Goal: Transaction & Acquisition: Purchase product/service

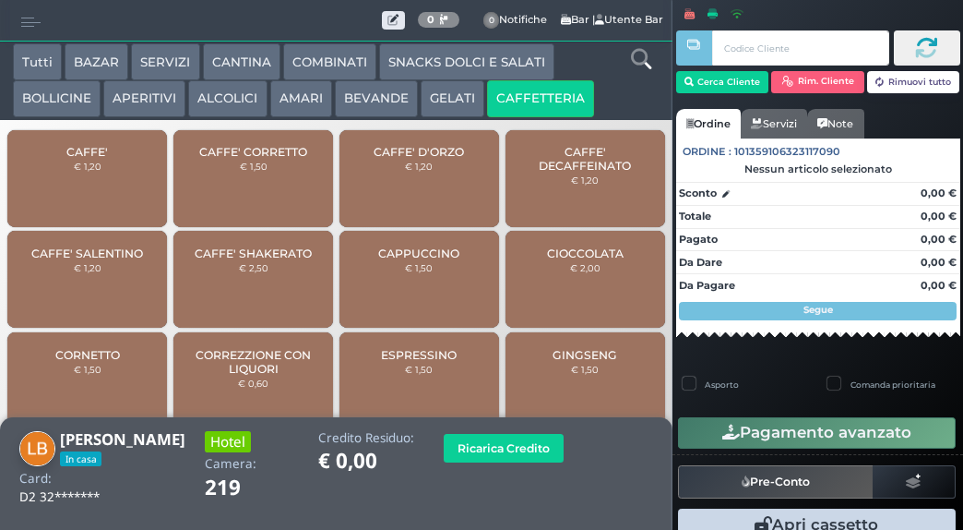
click at [91, 189] on div "CAFFE' € 1,20" at bounding box center [87, 178] width 160 height 97
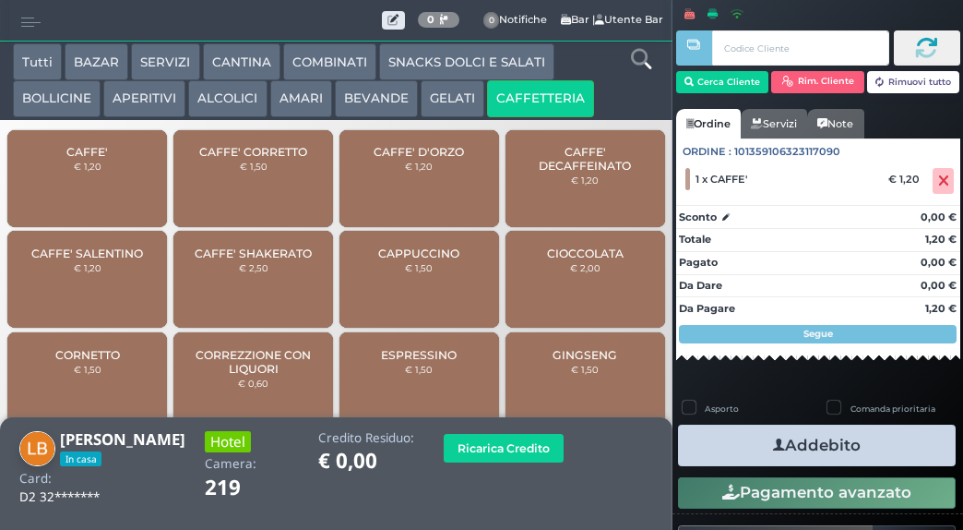
click at [796, 444] on button "Addebito" at bounding box center [817, 445] width 278 height 42
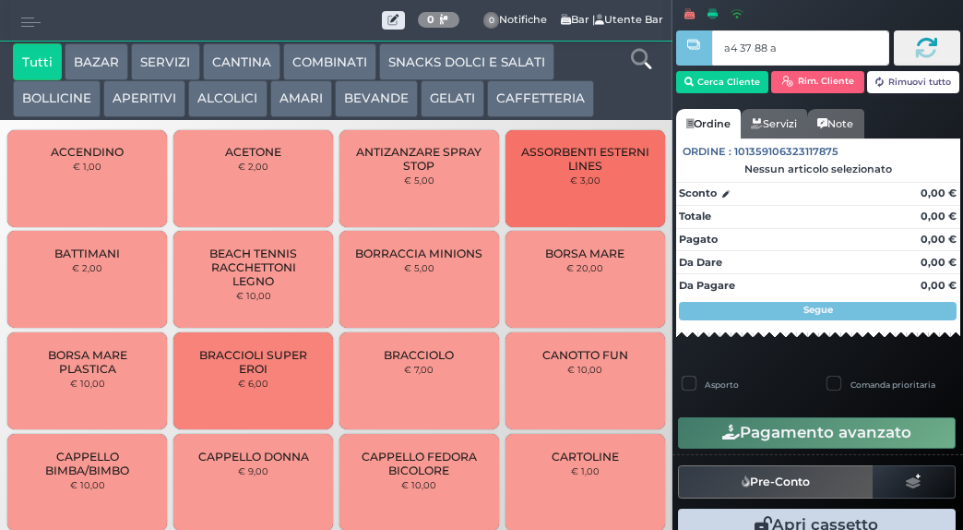
type input "a4 37 88 af"
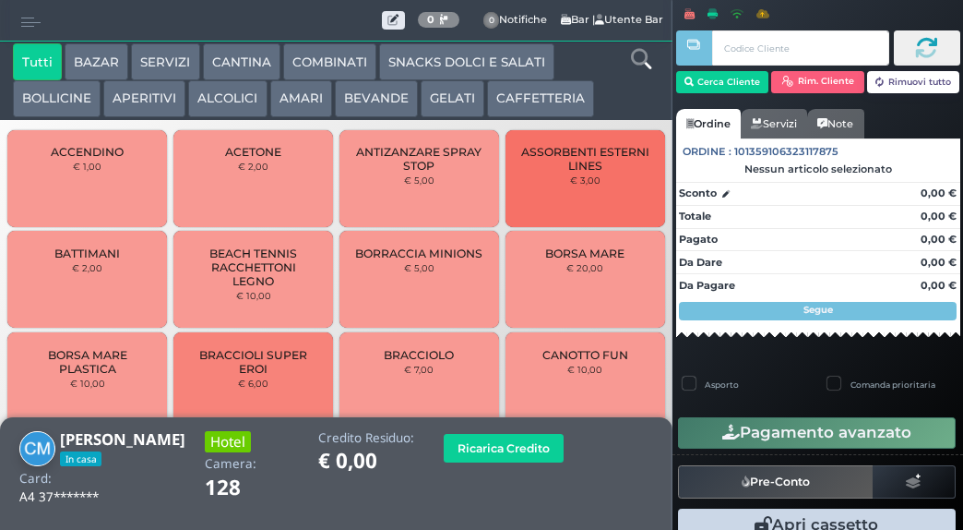
click at [532, 98] on button "CAFFETTERIA" at bounding box center [540, 98] width 107 height 37
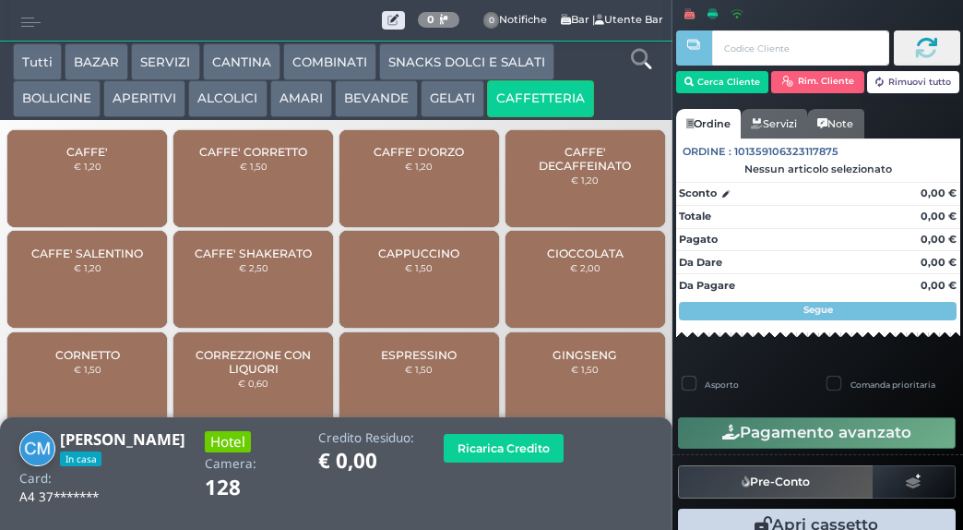
click at [110, 186] on div "CAFFE' € 1,20" at bounding box center [87, 178] width 160 height 97
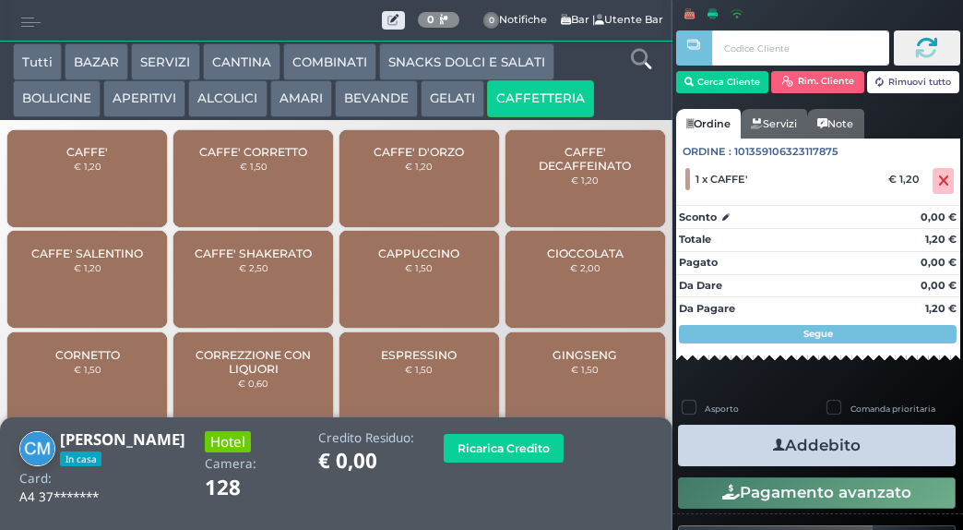
click at [773, 444] on icon "button" at bounding box center [779, 445] width 12 height 19
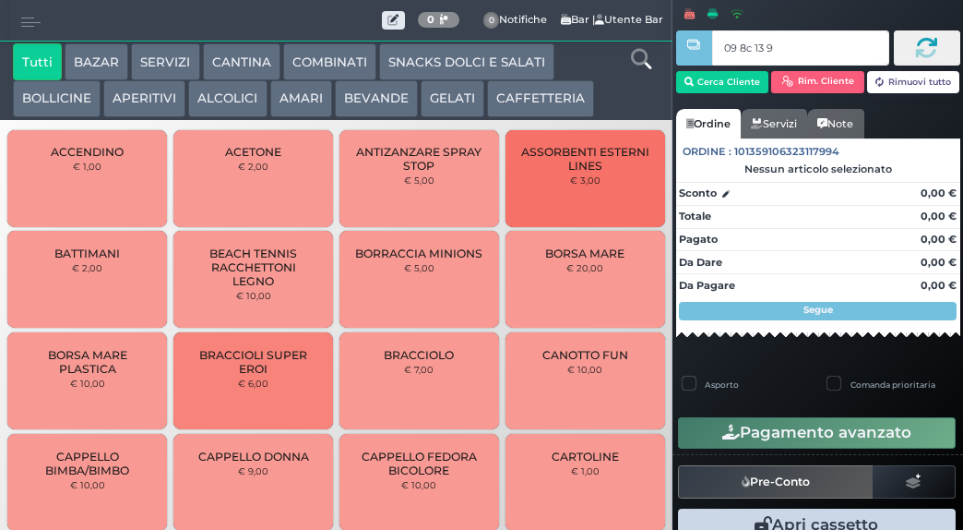
type input "09 8c 13 95"
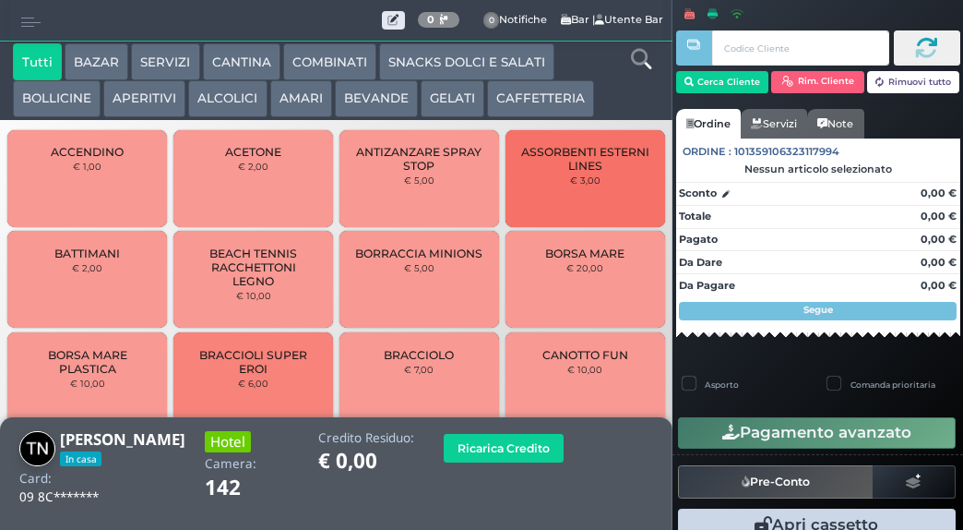
click at [532, 103] on button "CAFFETTERIA" at bounding box center [540, 98] width 107 height 37
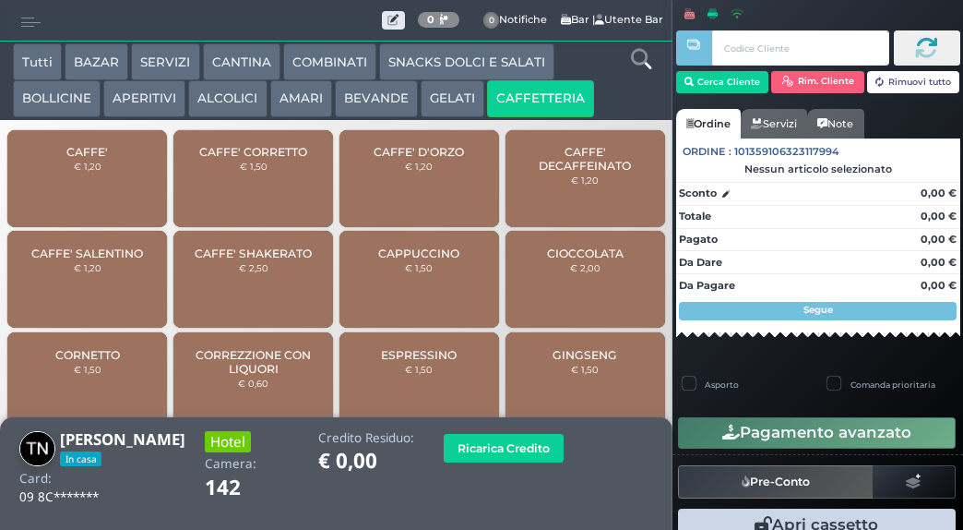
click at [102, 159] on span "CAFFE'" at bounding box center [87, 152] width 42 height 14
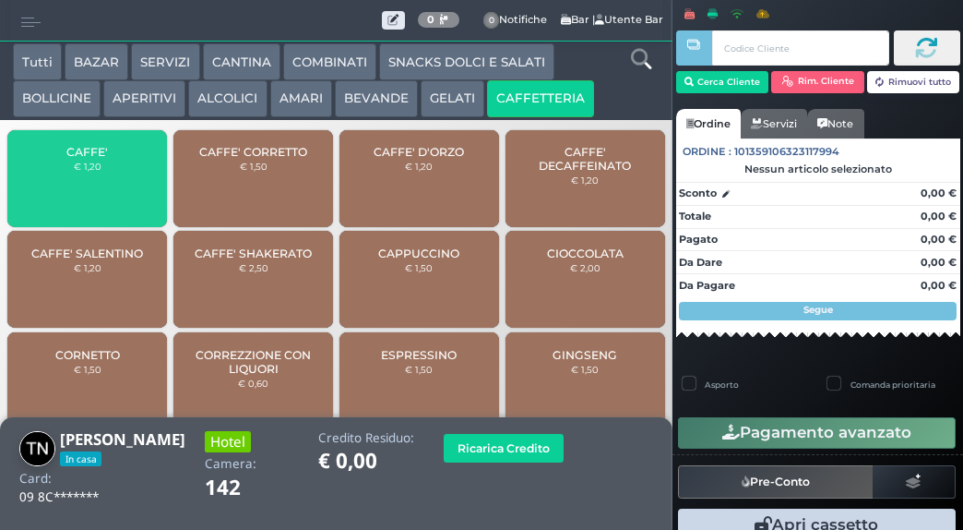
click at [103, 159] on span "CAFFE'" at bounding box center [87, 152] width 42 height 14
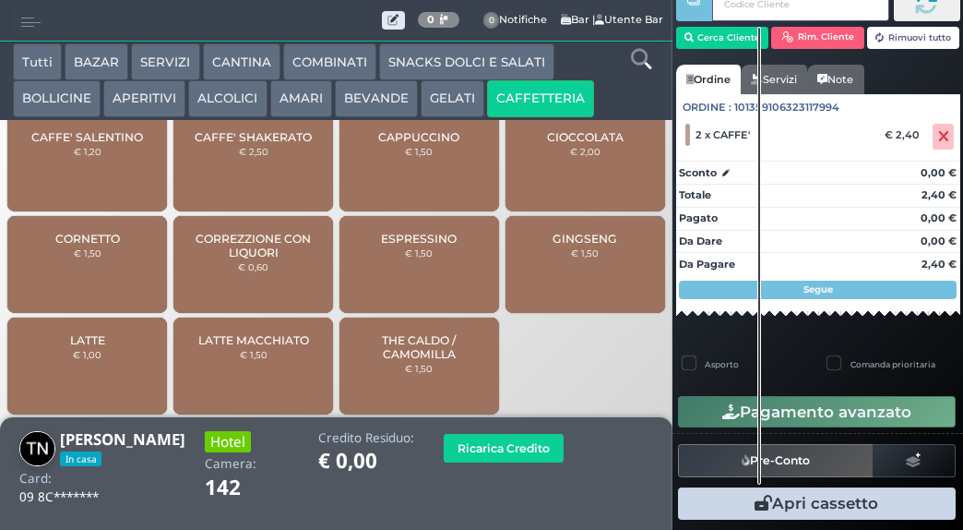
scroll to position [65, 0]
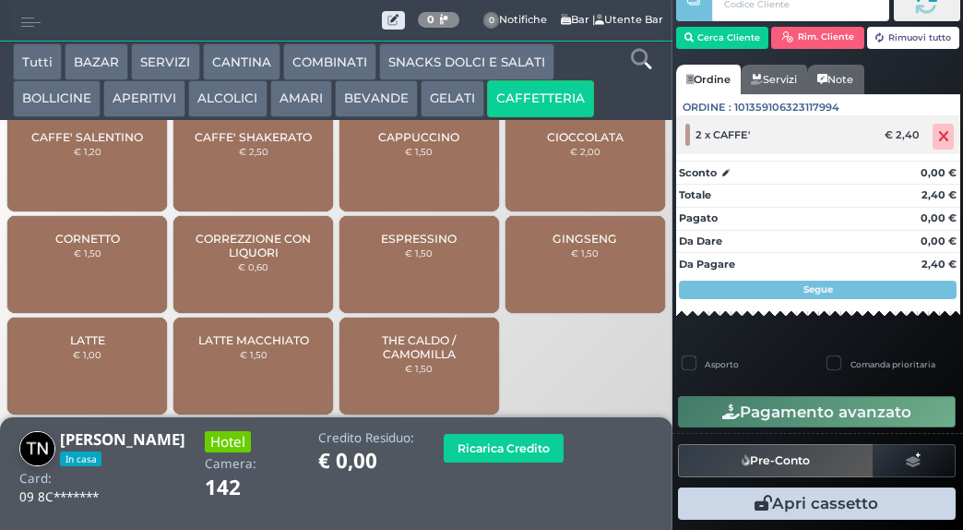
click at [938, 137] on icon at bounding box center [943, 137] width 11 height 1
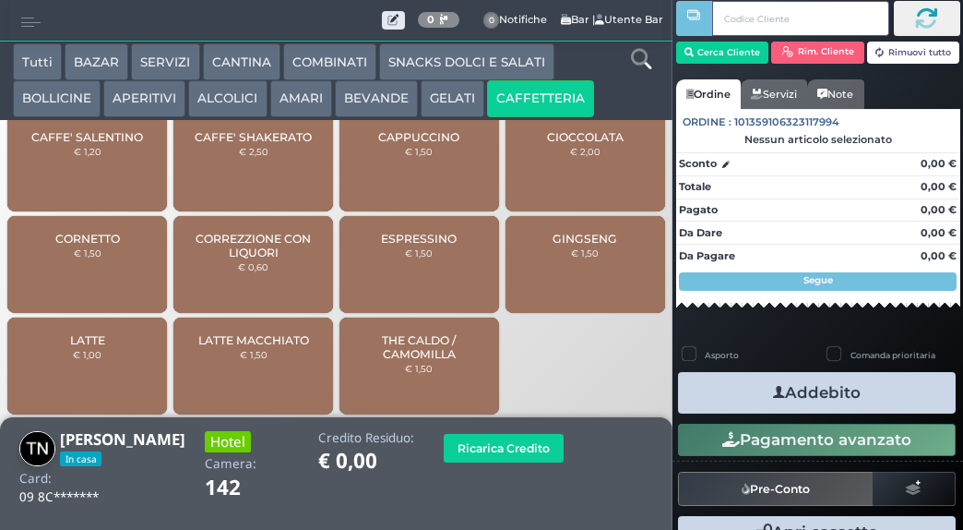
scroll to position [31, 0]
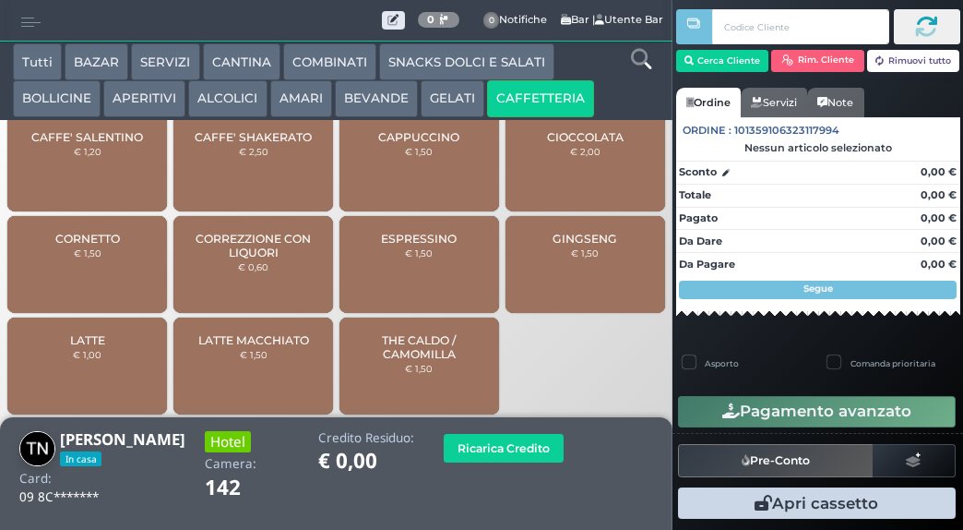
click at [116, 144] on span "CAFFE' SALENTINO" at bounding box center [87, 137] width 112 height 14
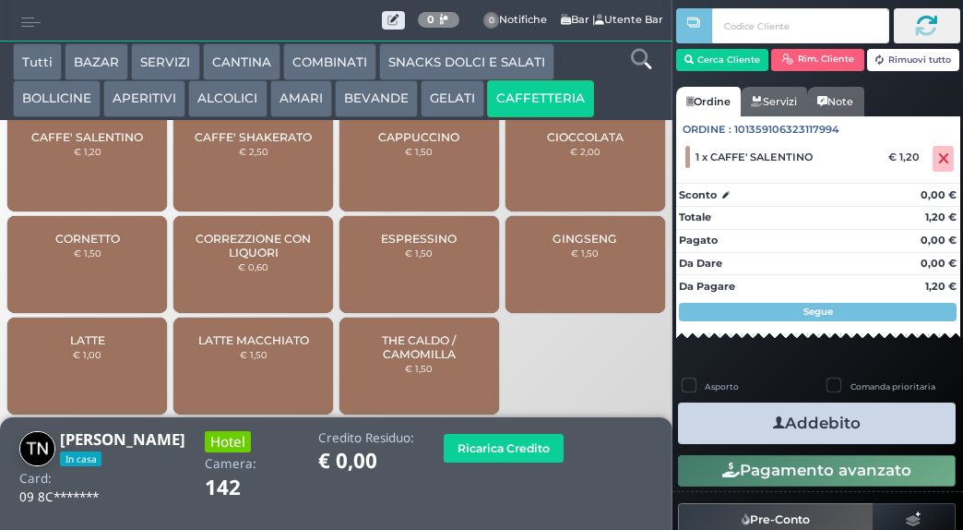
click at [109, 144] on span "CAFFE' SALENTINO" at bounding box center [87, 137] width 112 height 14
click at [90, 143] on span "CAFFE' SALENTINO" at bounding box center [87, 137] width 112 height 14
click at [807, 422] on button "Addebito" at bounding box center [817, 423] width 278 height 42
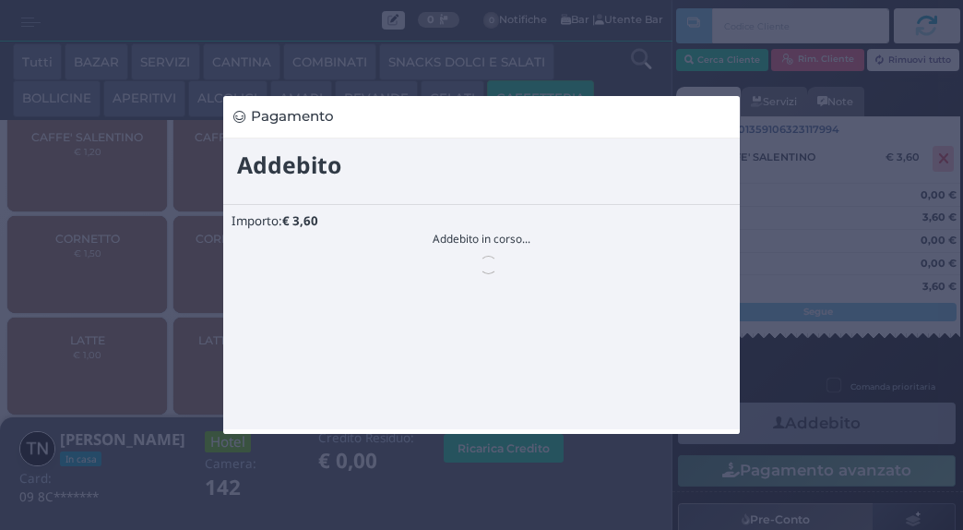
scroll to position [0, 0]
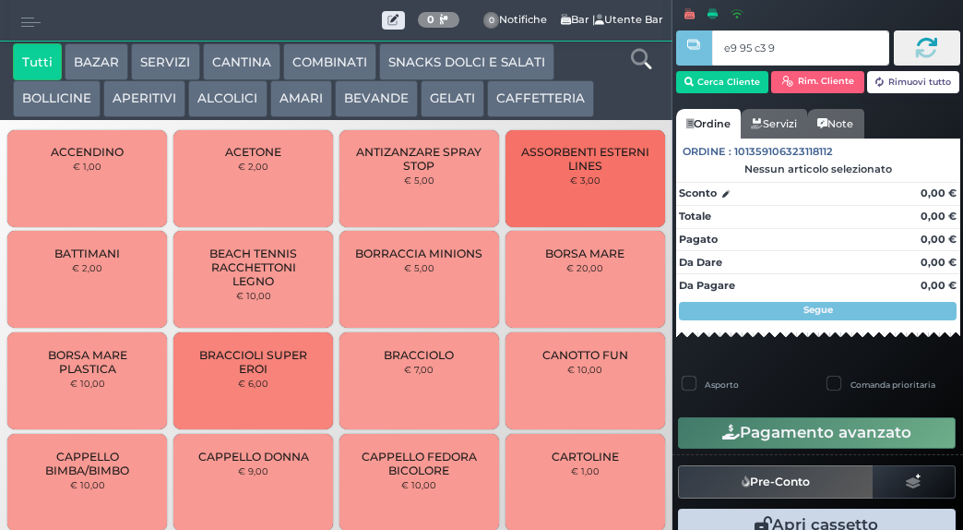
type input "e9 95 c3 94"
type input "a0 79 be b9"
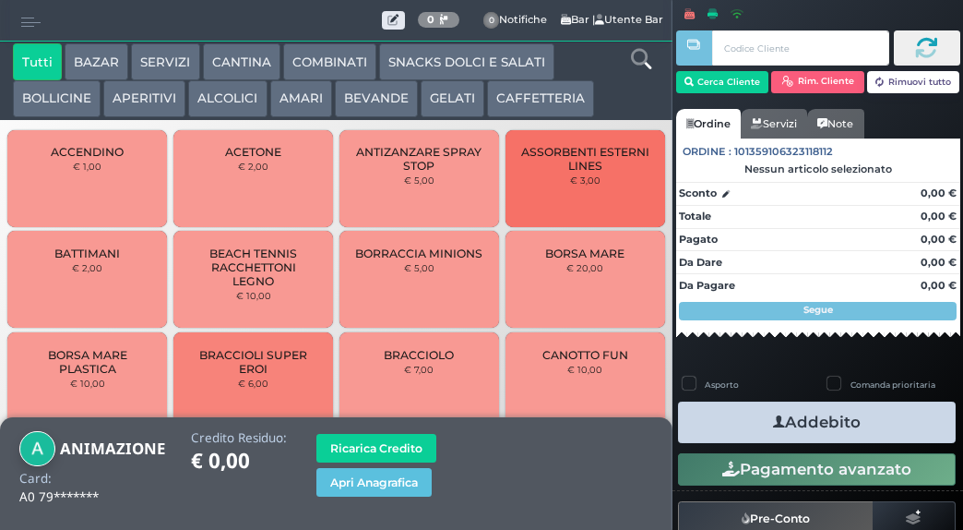
click at [520, 99] on button "CAFFETTERIA" at bounding box center [540, 98] width 107 height 37
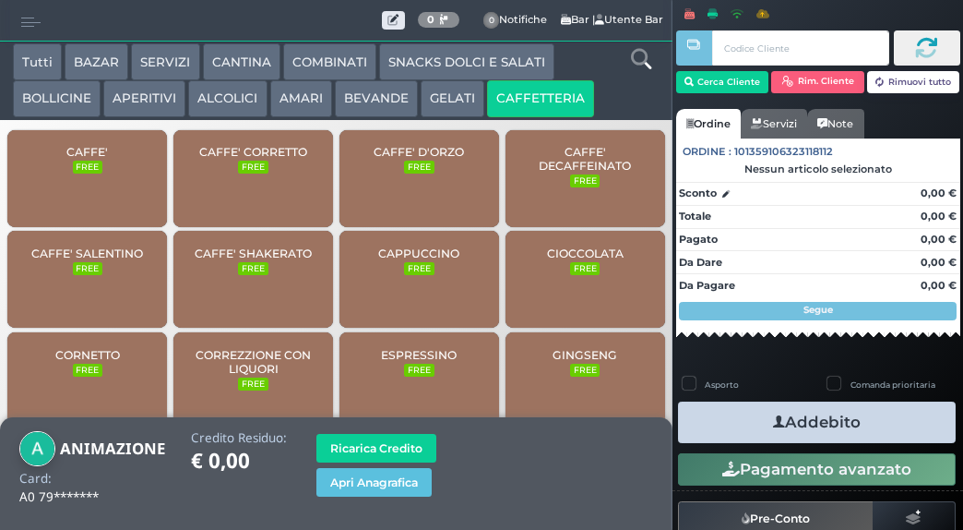
click at [103, 159] on span "CAFFE'" at bounding box center [87, 152] width 42 height 14
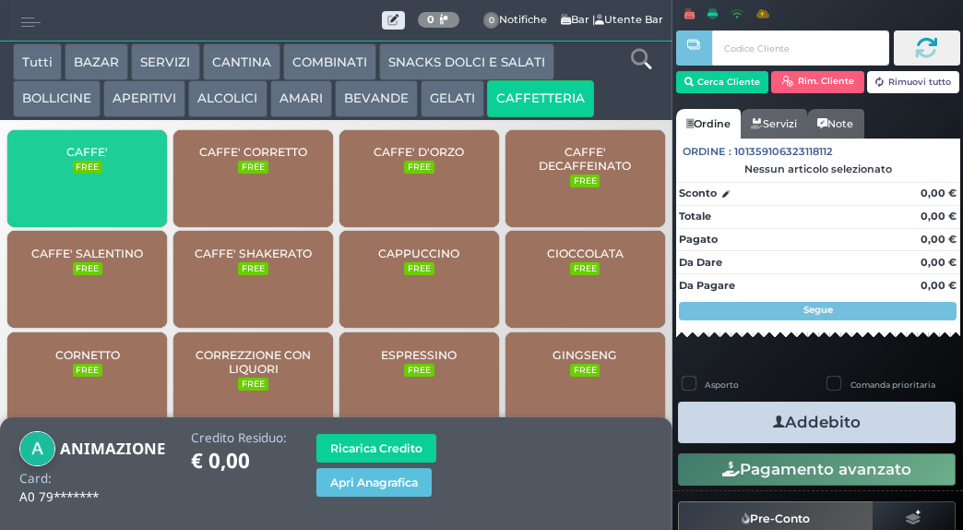
click at [113, 186] on div "CAFFE' FREE" at bounding box center [87, 178] width 160 height 97
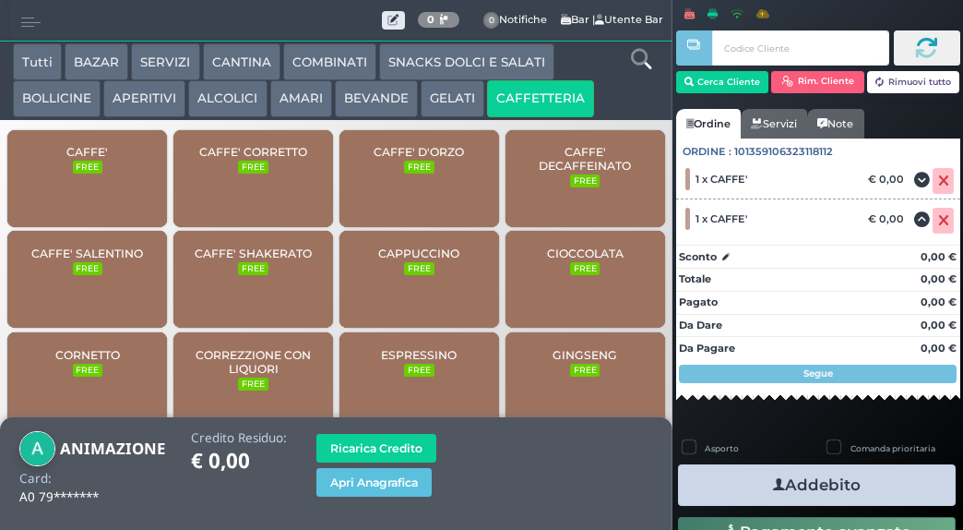
click at [743, 421] on nav "Cerca Cliente Rim. Cliente Rimuovi tutto CLIENTE SELEZIONATO Cliente: ANIMAZION…" at bounding box center [818, 225] width 284 height 401
click at [801, 495] on button "Addebito" at bounding box center [817, 485] width 278 height 42
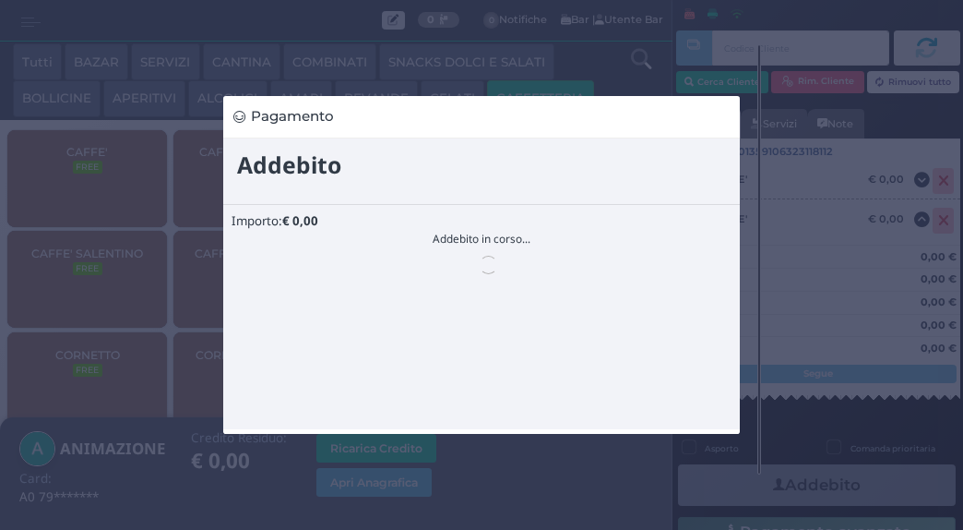
scroll to position [173, 0]
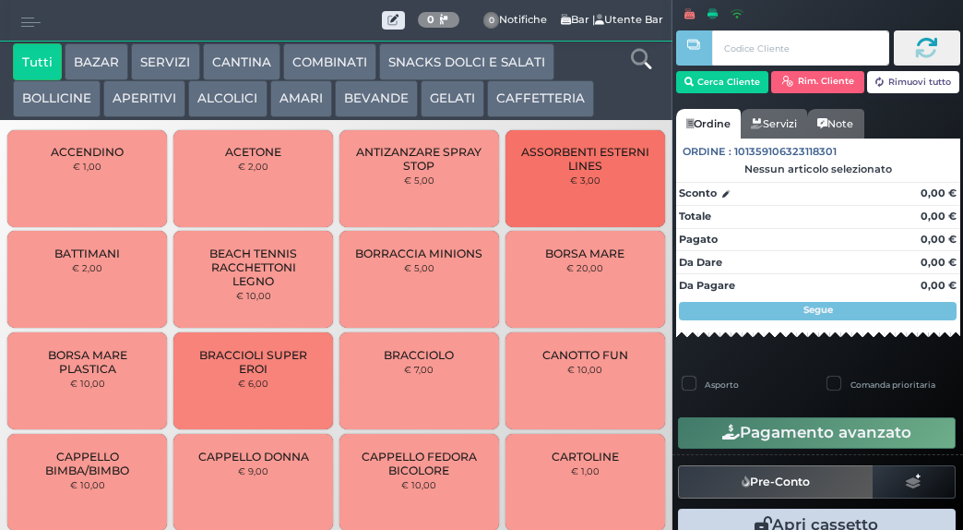
click at [380, 102] on button "BEVANDE" at bounding box center [376, 98] width 83 height 37
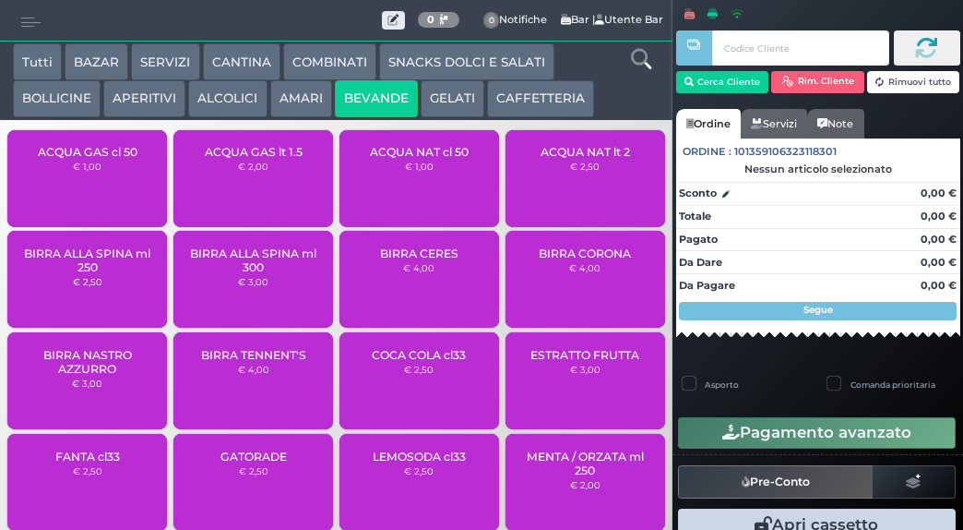
click at [115, 159] on span "ACQUA GAS cl 50" at bounding box center [88, 152] width 100 height 14
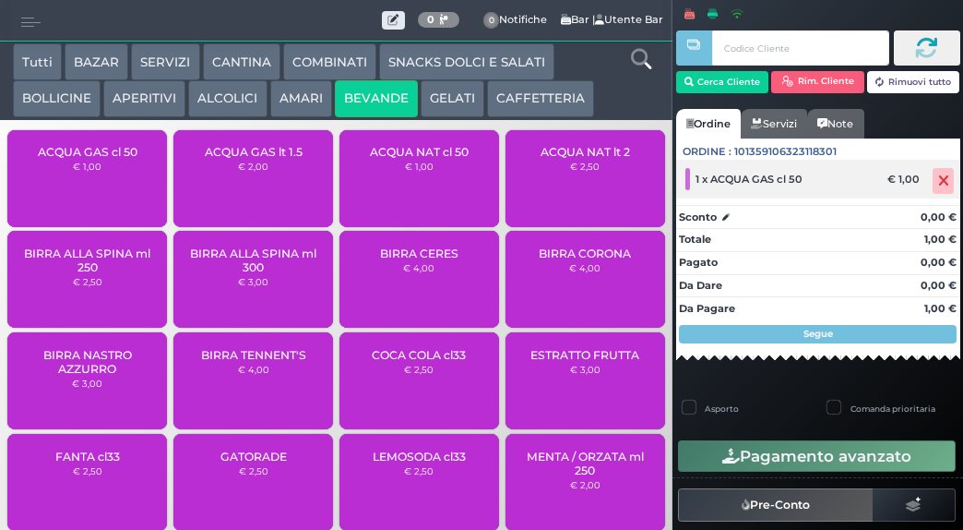
click at [938, 182] on icon at bounding box center [943, 181] width 11 height 1
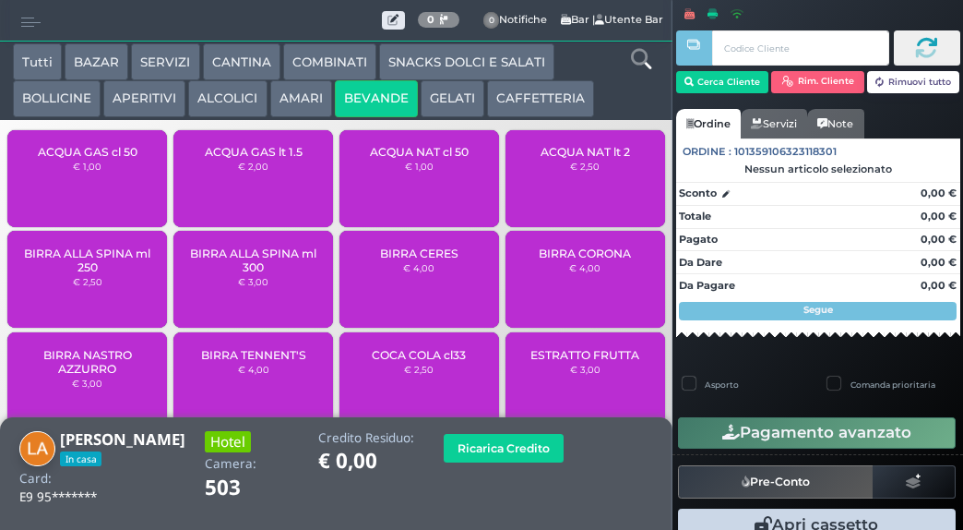
click at [114, 159] on span "ACQUA GAS cl 50" at bounding box center [88, 152] width 100 height 14
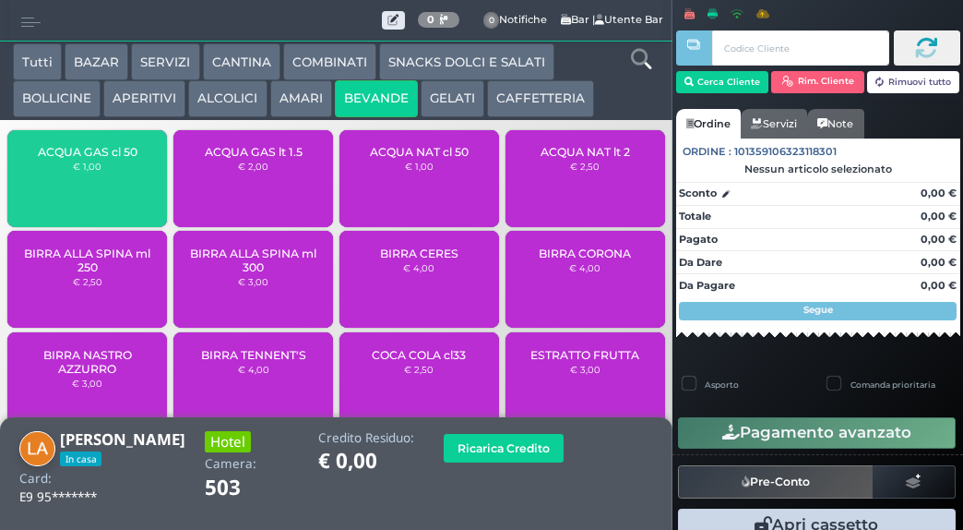
click at [97, 159] on span "ACQUA GAS cl 50" at bounding box center [88, 152] width 100 height 14
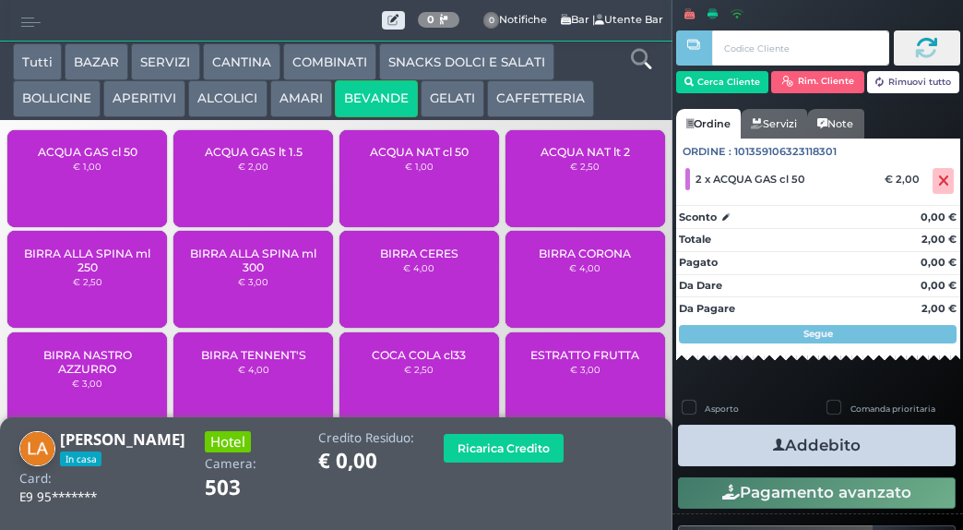
click at [824, 447] on button "Addebito" at bounding box center [817, 445] width 278 height 42
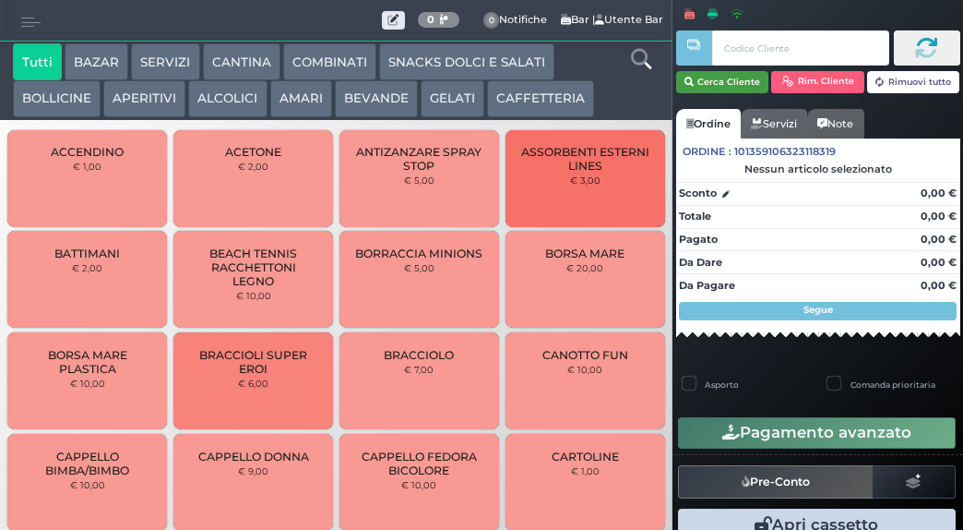
click at [710, 80] on button "Cerca Cliente" at bounding box center [722, 82] width 93 height 22
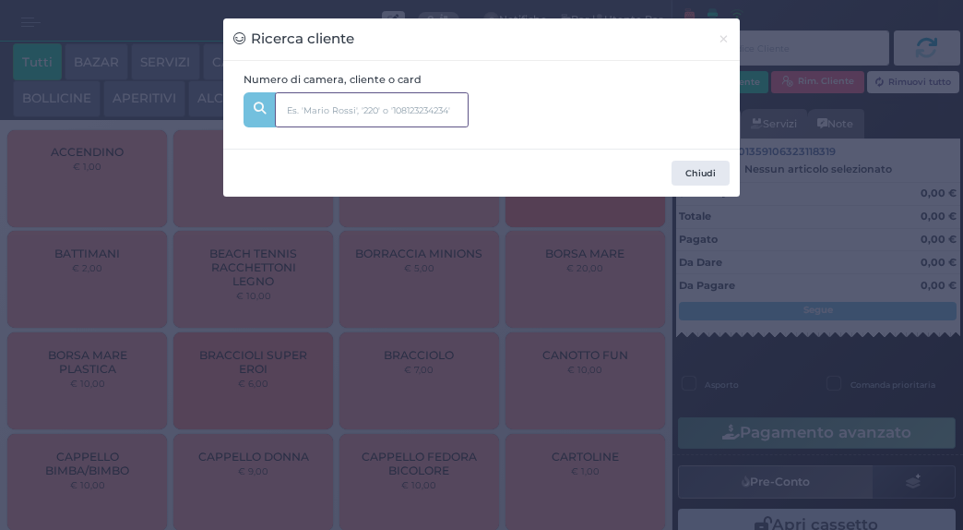
click at [306, 106] on input "text" at bounding box center [372, 109] width 194 height 35
type input "147"
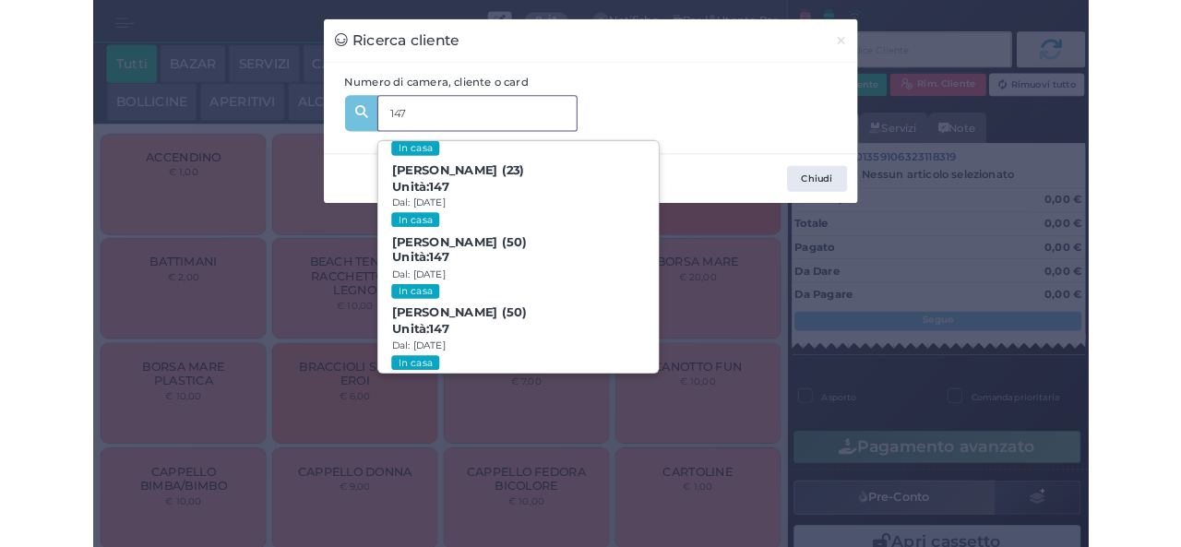
scroll to position [84, 0]
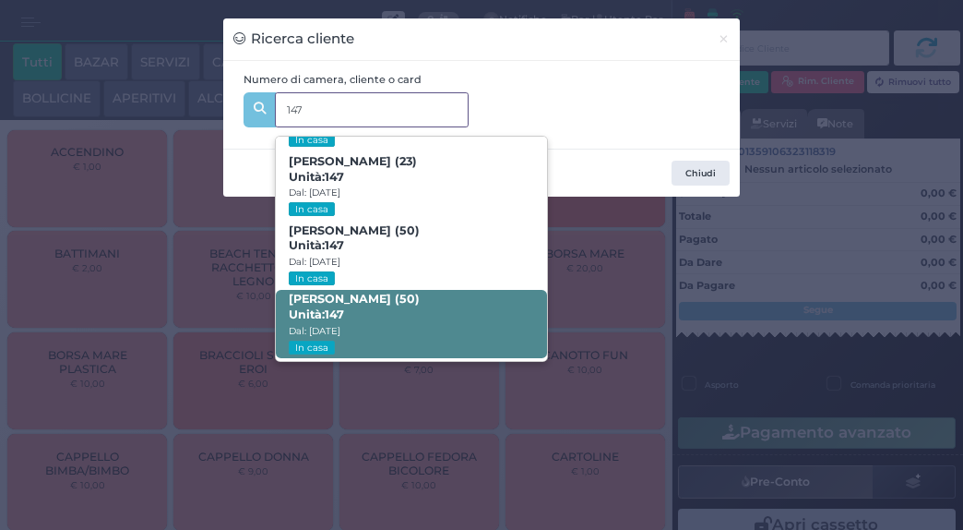
click at [343, 312] on strong "147" at bounding box center [334, 314] width 19 height 14
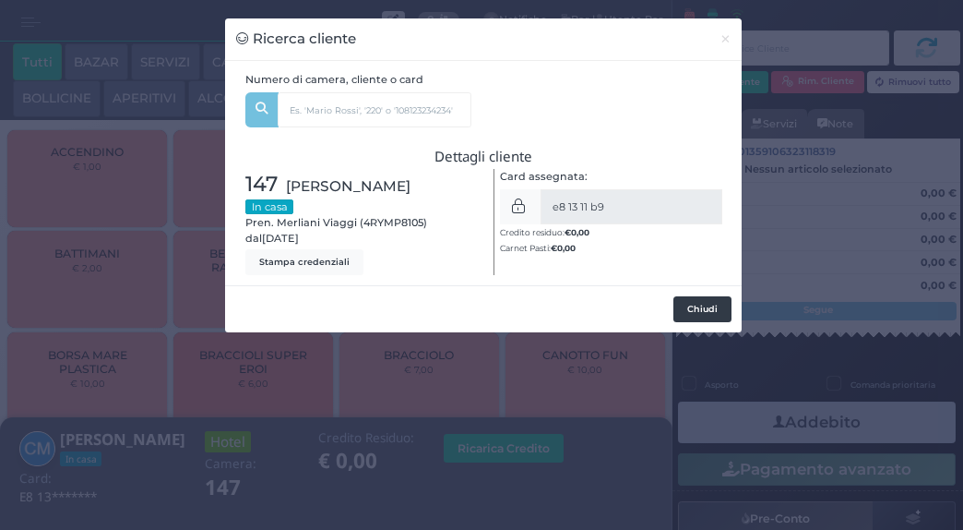
click at [694, 304] on button "Chiudi" at bounding box center [703, 309] width 58 height 26
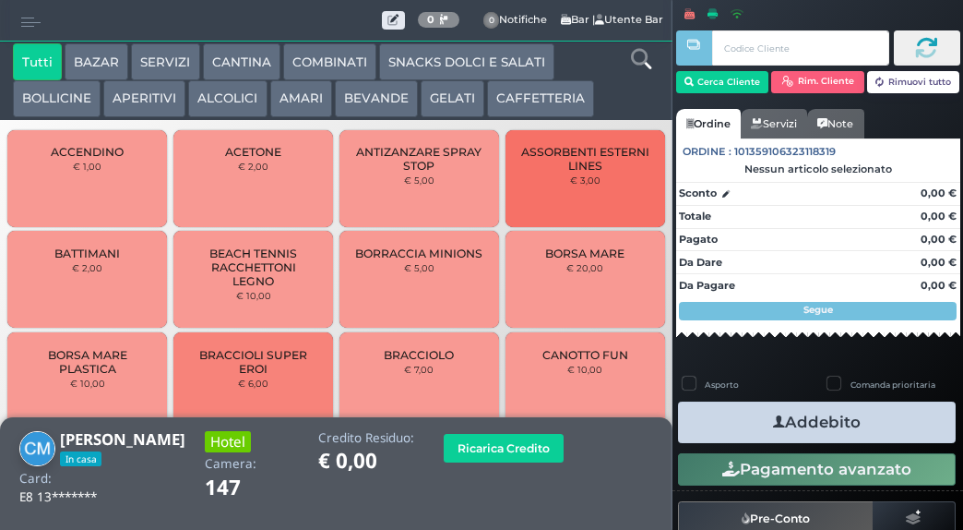
click at [100, 60] on button "BAZAR" at bounding box center [97, 61] width 64 height 37
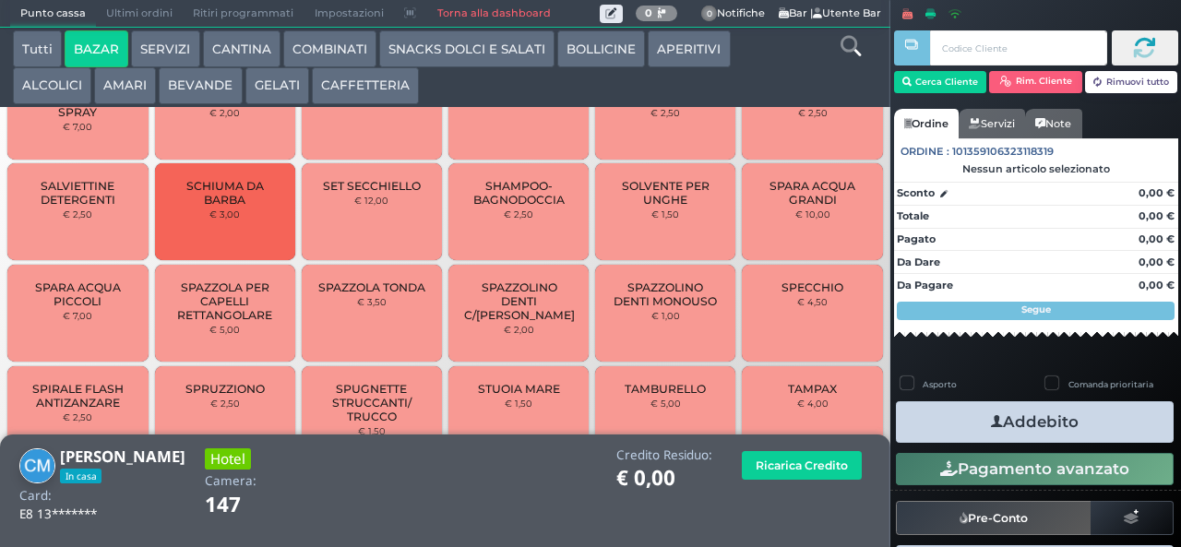
scroll to position [1533, 0]
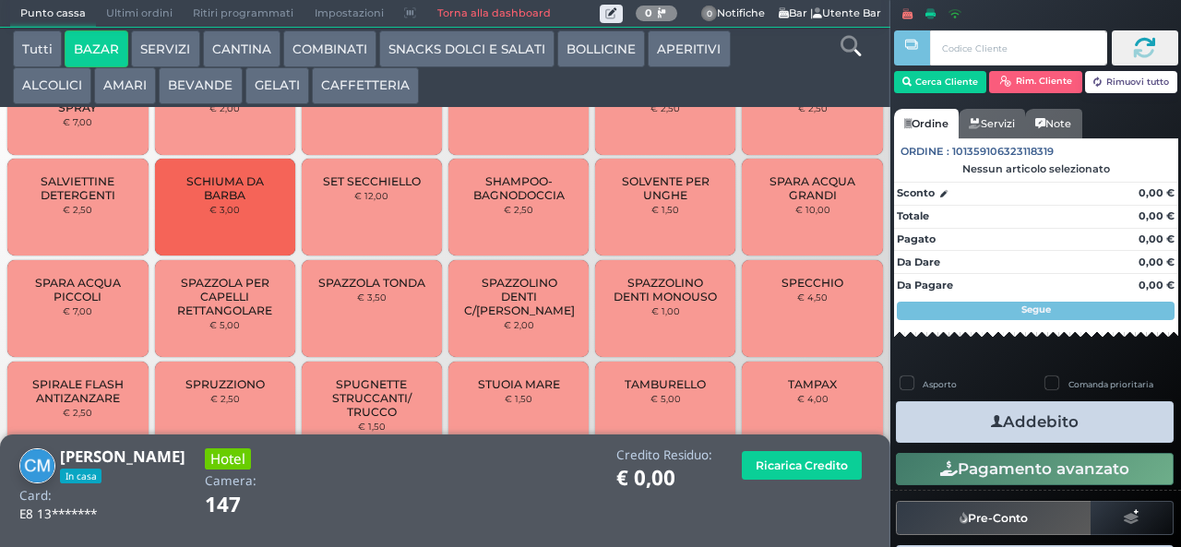
click at [508, 303] on span "SPAZZOLINO DENTI C/[PERSON_NAME]" at bounding box center [519, 297] width 111 height 42
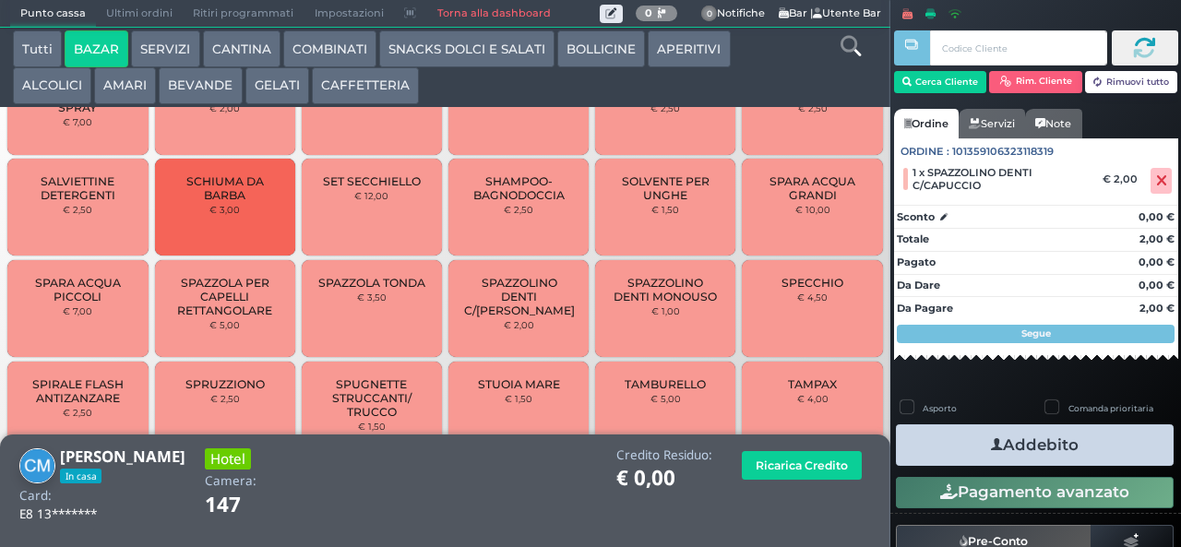
click at [530, 304] on span "SPAZZOLINO DENTI C/[PERSON_NAME]" at bounding box center [519, 297] width 111 height 42
click at [936, 447] on button "Addebito" at bounding box center [1035, 445] width 278 height 42
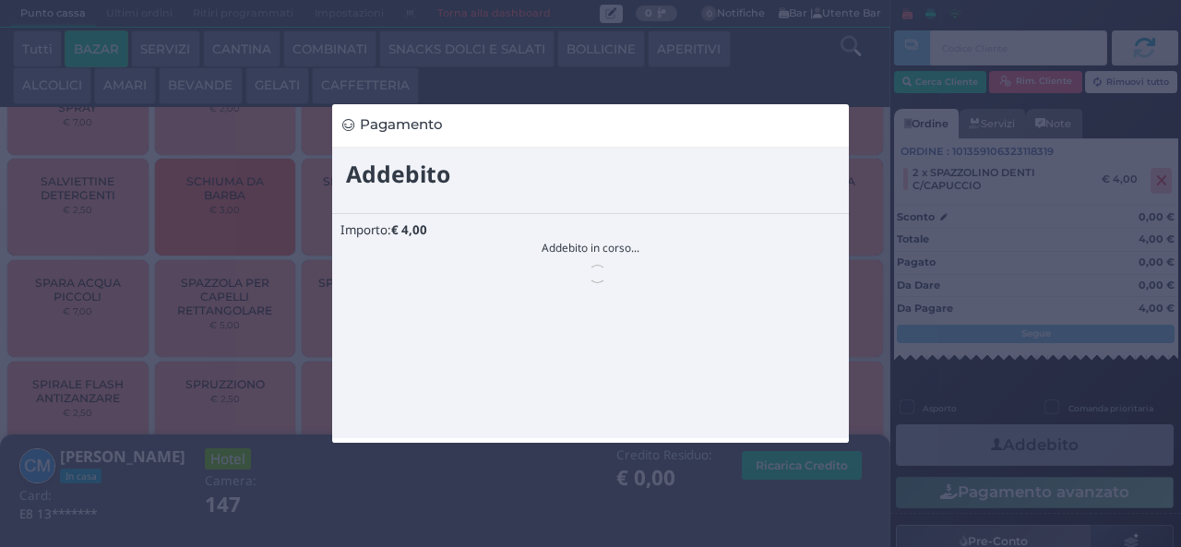
scroll to position [0, 0]
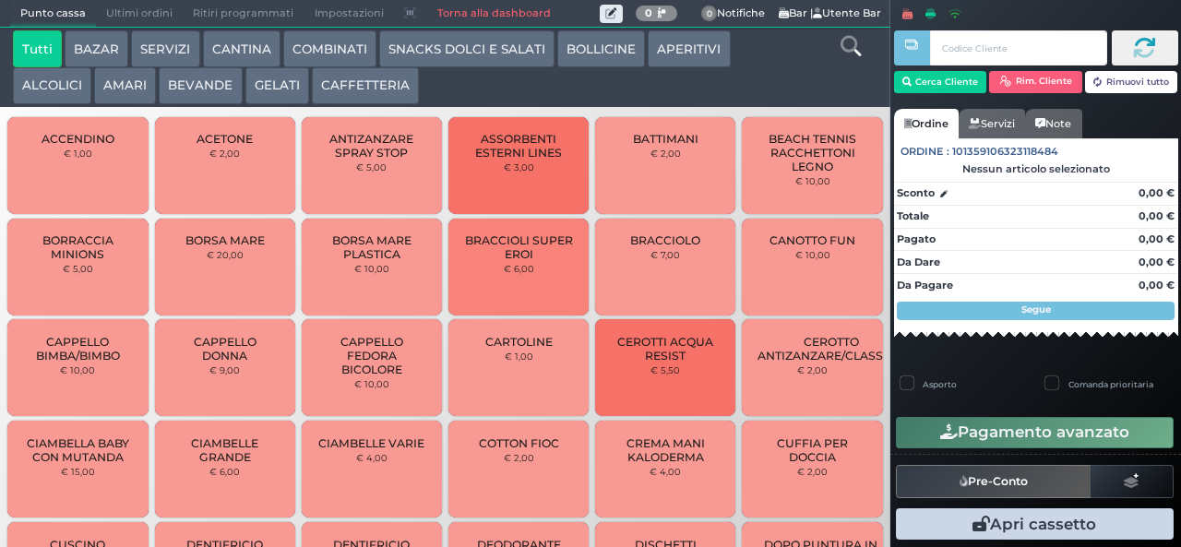
click at [493, 60] on button "SNACKS DOLCI E SALATI" at bounding box center [466, 48] width 175 height 37
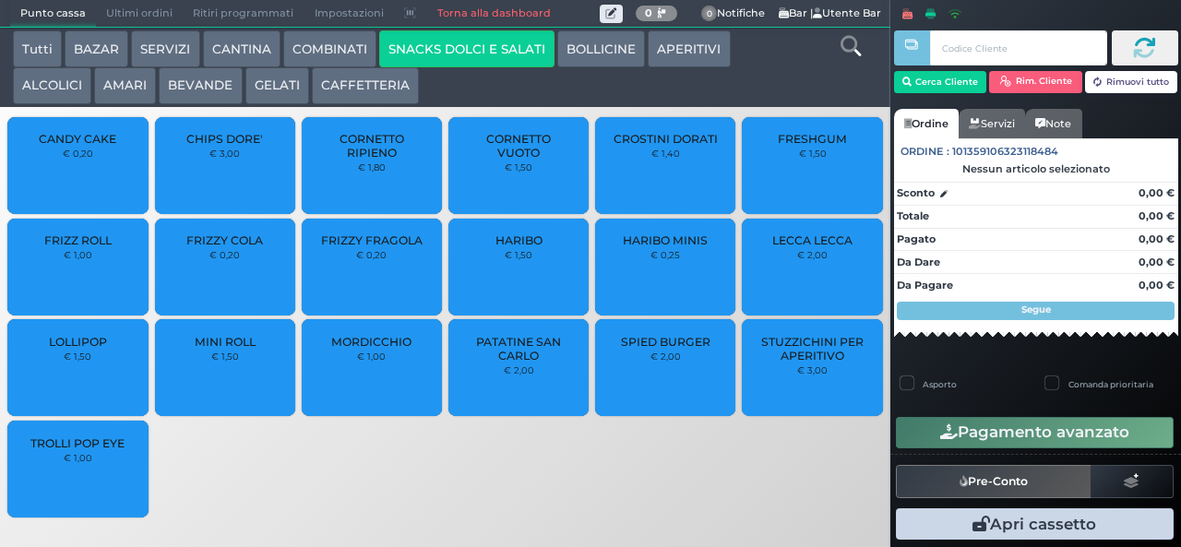
click at [379, 30] on button "SNACKS DOLCI E SALATI" at bounding box center [466, 48] width 175 height 37
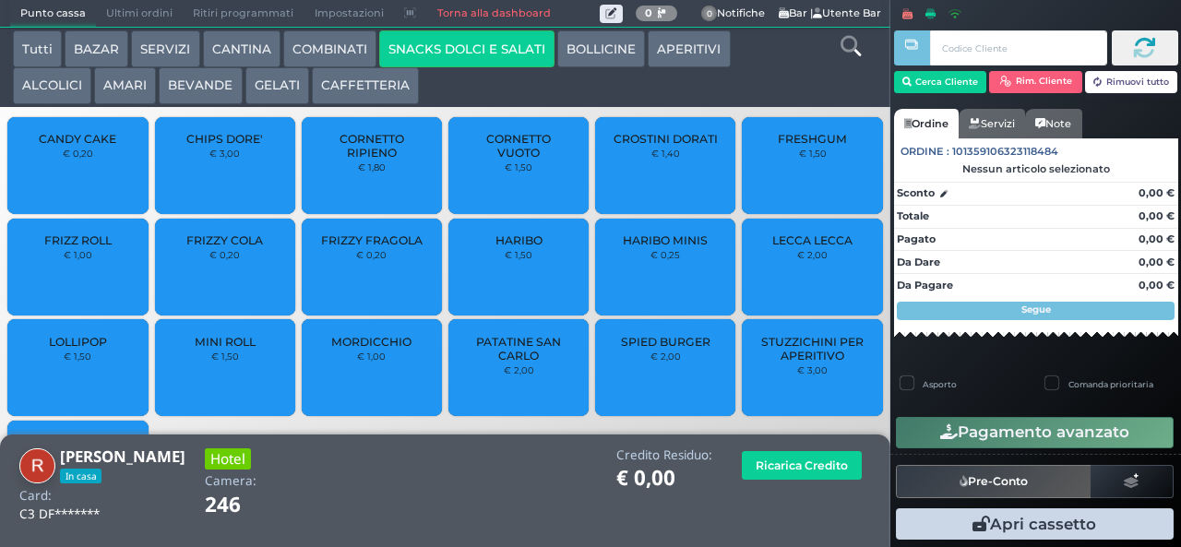
click at [83, 349] on span "LOLLIPOP" at bounding box center [78, 342] width 58 height 14
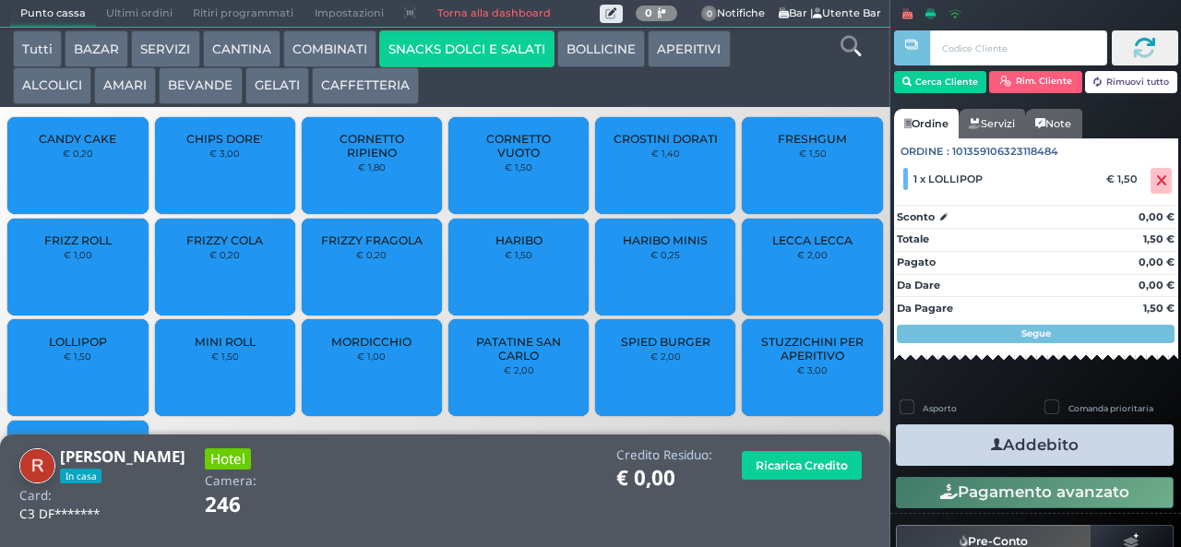
click at [94, 349] on span "LOLLIPOP" at bounding box center [78, 342] width 58 height 14
click at [991, 444] on icon "button" at bounding box center [997, 445] width 12 height 19
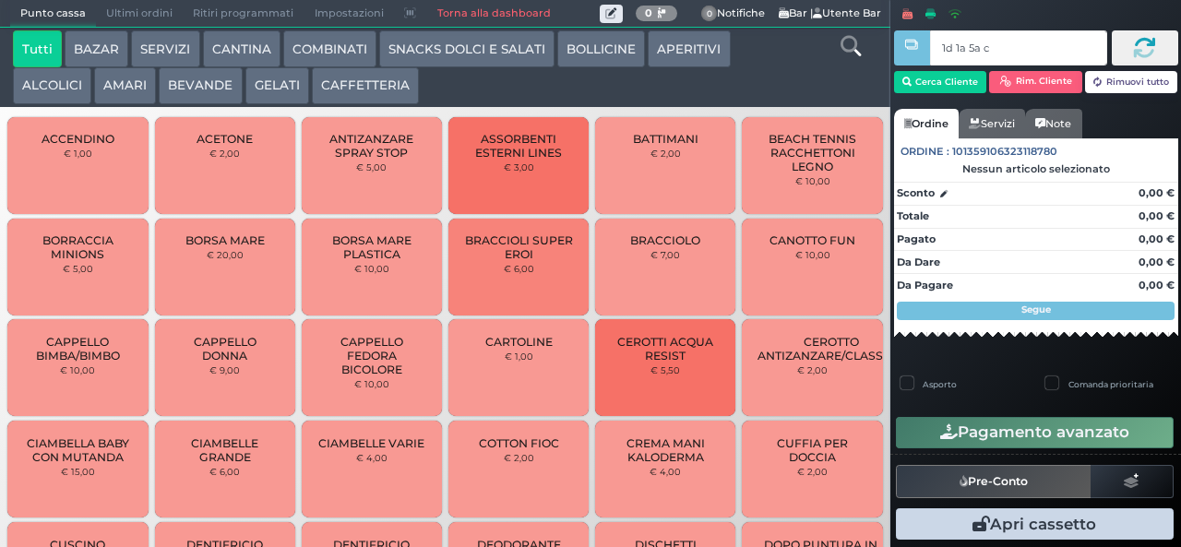
type input "1d 1a 5a c3"
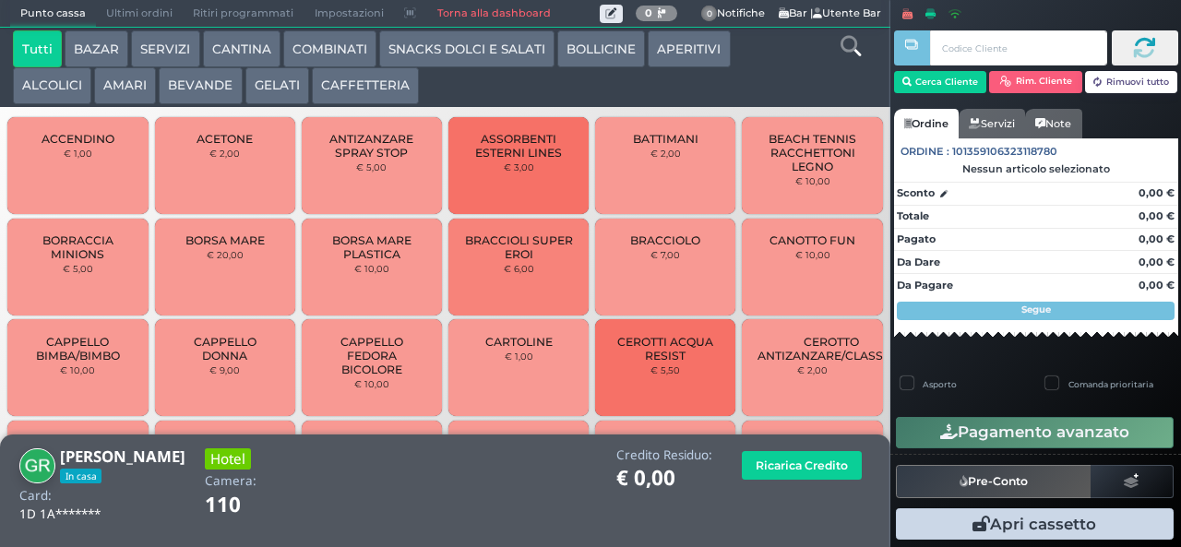
click at [365, 82] on button "CAFFETTERIA" at bounding box center [365, 85] width 107 height 37
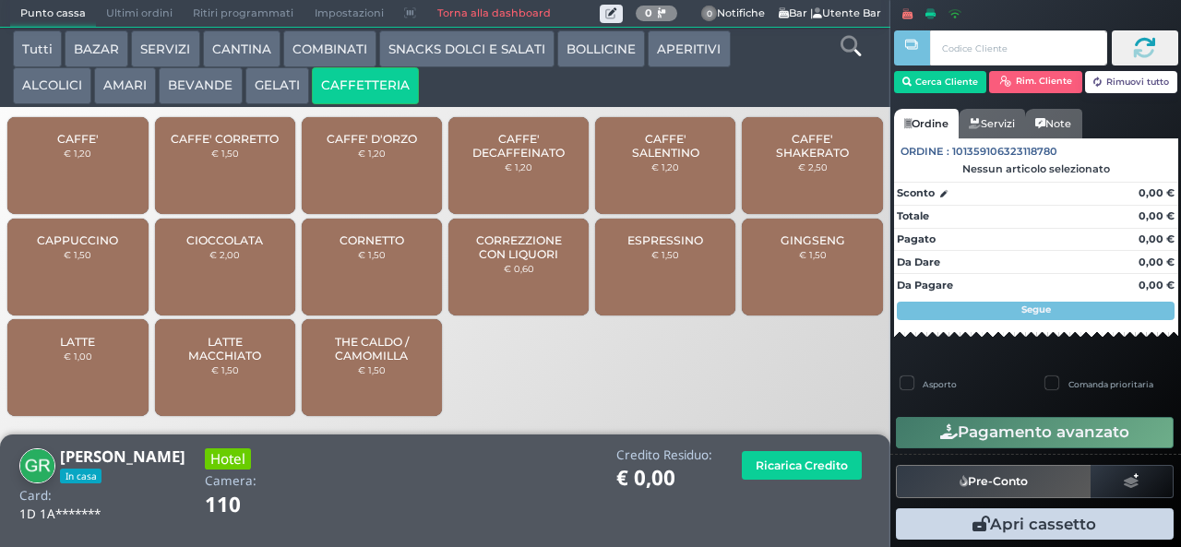
click at [479, 50] on button "SNACKS DOLCI E SALATI" at bounding box center [466, 48] width 175 height 37
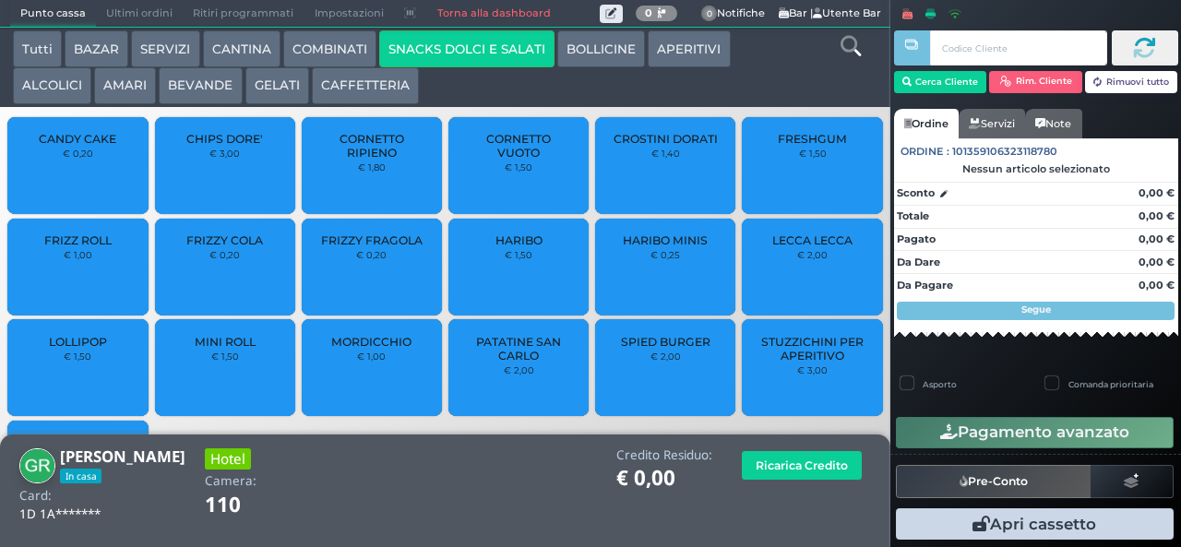
click at [91, 349] on span "LOLLIPOP" at bounding box center [78, 342] width 58 height 14
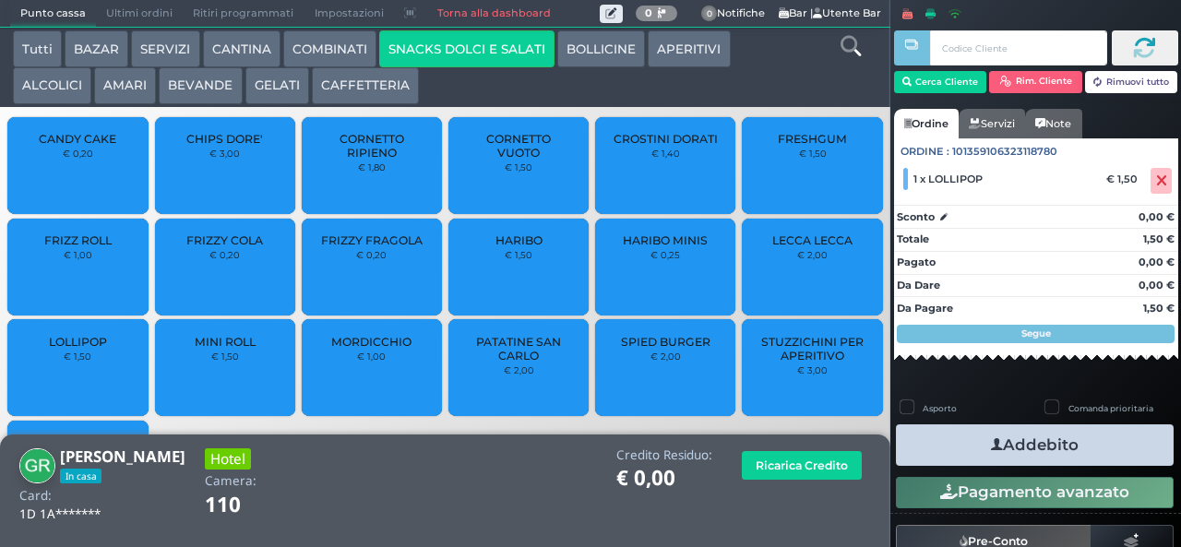
click at [1012, 450] on button "Addebito" at bounding box center [1035, 445] width 278 height 42
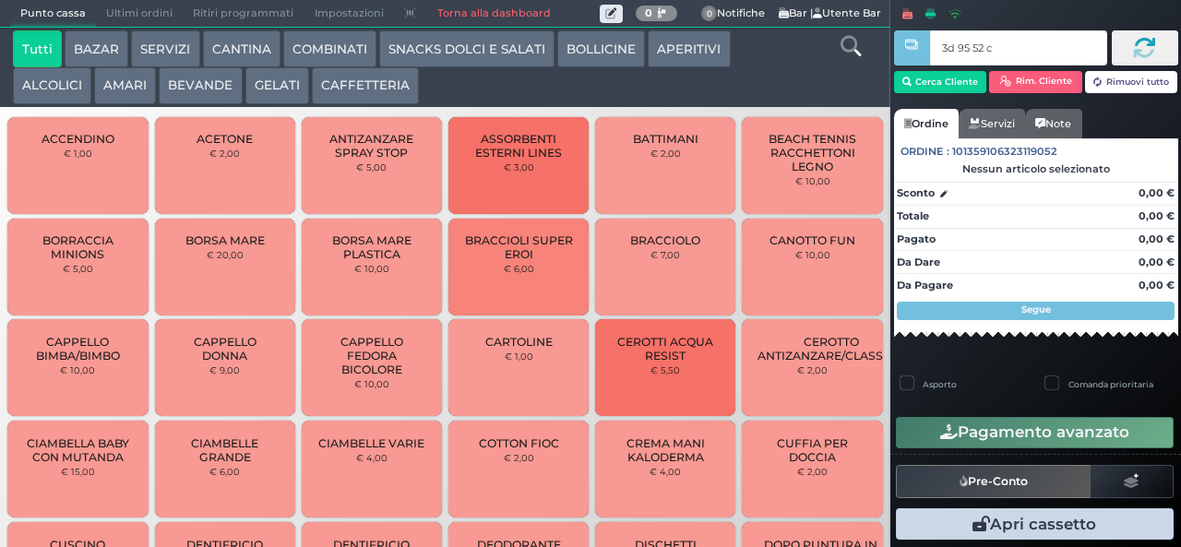
type input "3d 95 52 c3"
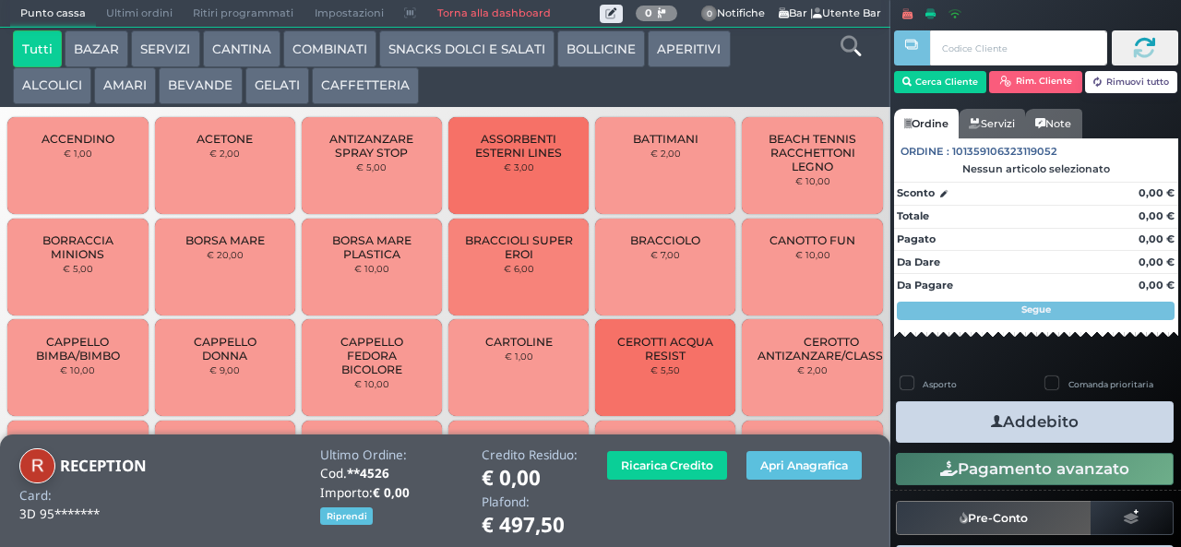
click at [218, 87] on button "BEVANDE" at bounding box center [200, 85] width 83 height 37
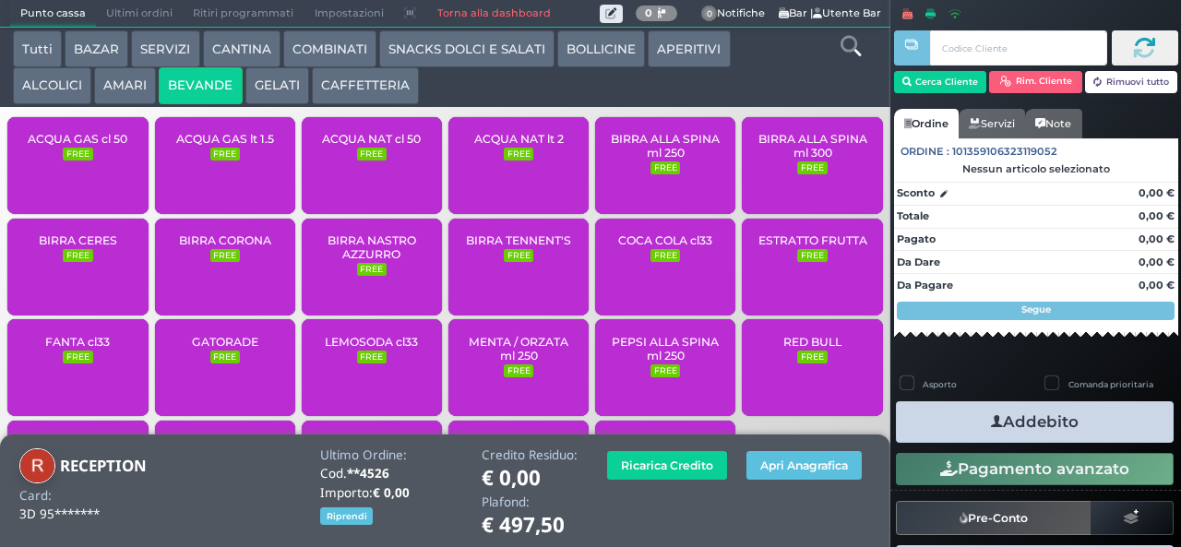
click at [528, 146] on span "ACQUA NAT lt 2" at bounding box center [519, 139] width 90 height 14
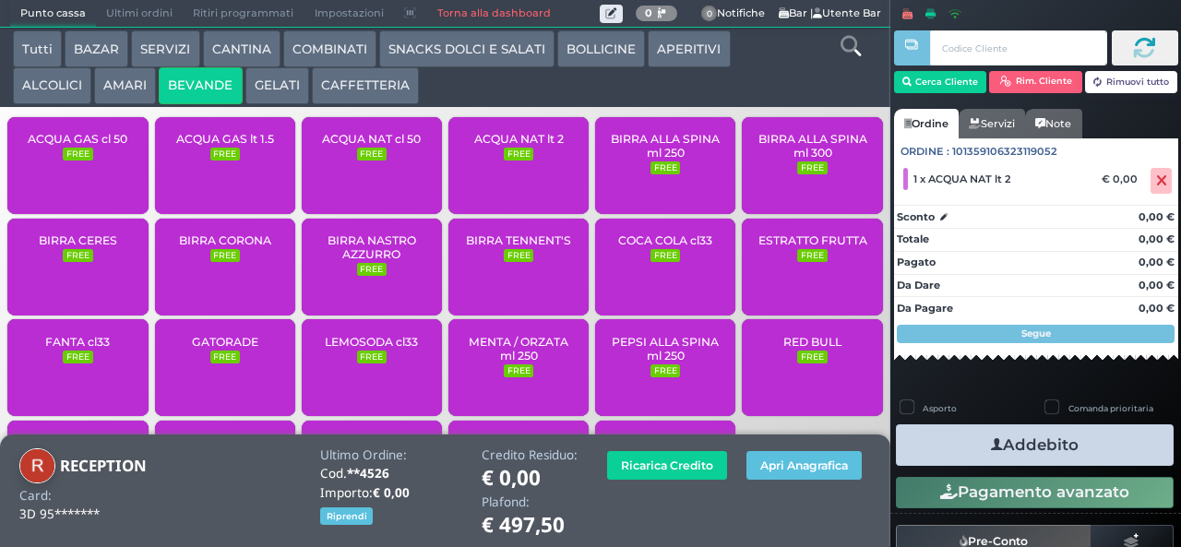
click at [1022, 448] on button "Addebito" at bounding box center [1035, 445] width 278 height 42
